Goal: Task Accomplishment & Management: Manage account settings

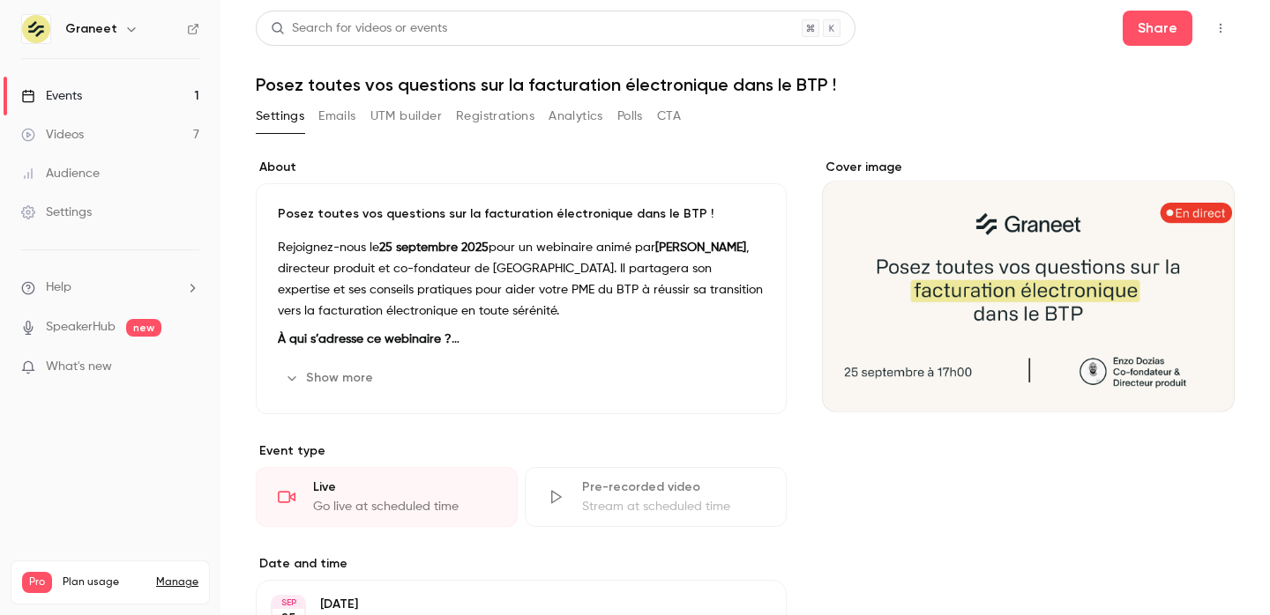
click at [488, 130] on button "Registrations" at bounding box center [495, 116] width 78 height 28
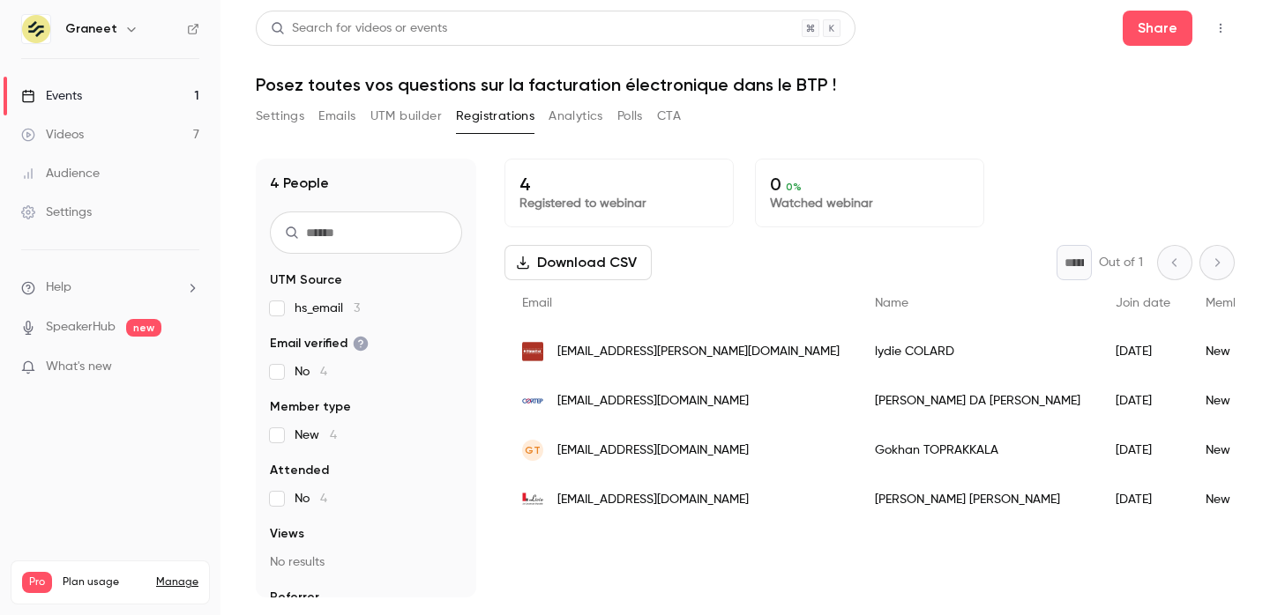
click at [624, 138] on div "4 People UTM Source hs_email 3 Email verified No 4 Member type New 4 Attended N…" at bounding box center [745, 368] width 979 height 460
